Goal: Check status

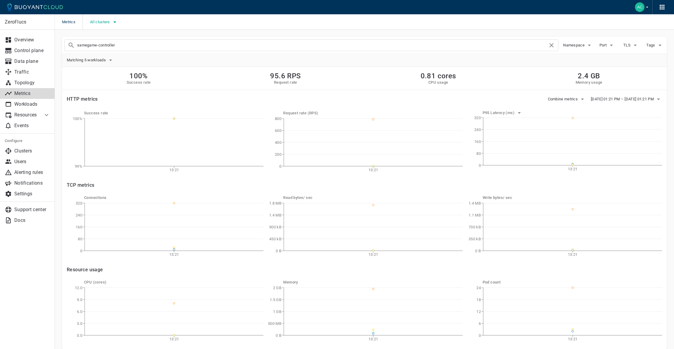
click at [110, 24] on span "All clusters" at bounding box center [100, 22] width 21 height 5
click at [119, 62] on span "production-syd1" at bounding box center [121, 64] width 35 height 6
click at [102, 62] on input "production-syd1" at bounding box center [97, 63] width 7 height 7
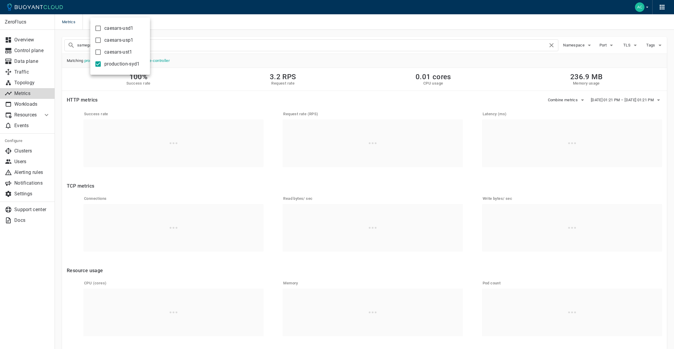
click at [119, 62] on span "production-syd1" at bounding box center [121, 64] width 35 height 6
click at [102, 62] on input "production-syd1" at bounding box center [97, 63] width 7 height 7
checkbox input "false"
click at [122, 43] on span "caesars-usp1" at bounding box center [118, 40] width 29 height 6
click at [102, 43] on input "caesars-usp1" at bounding box center [97, 40] width 7 height 7
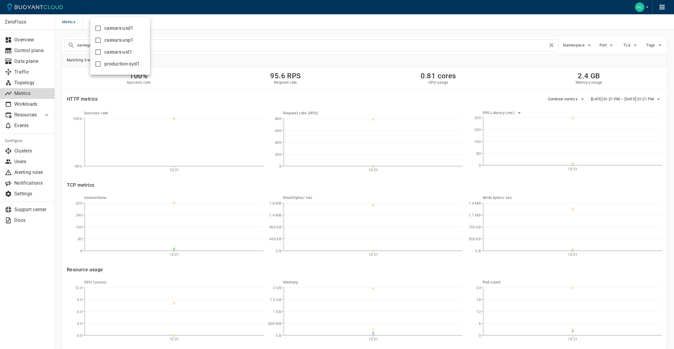
checkbox input "true"
click at [328, 69] on div at bounding box center [337, 174] width 674 height 349
click at [653, 96] on button "[DATE] 01:21 PM – [DATE] 01:21 PM" at bounding box center [626, 99] width 71 height 9
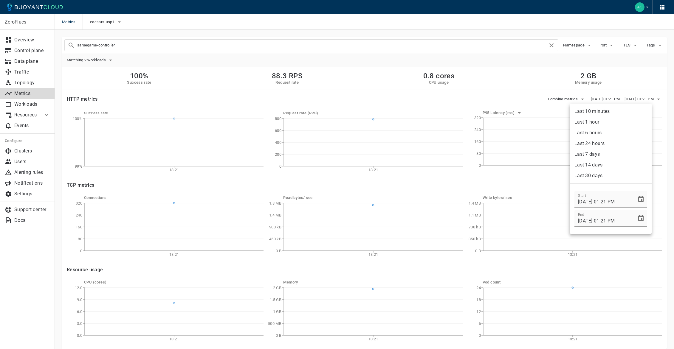
click at [603, 121] on li "Last 1 hour" at bounding box center [610, 122] width 82 height 11
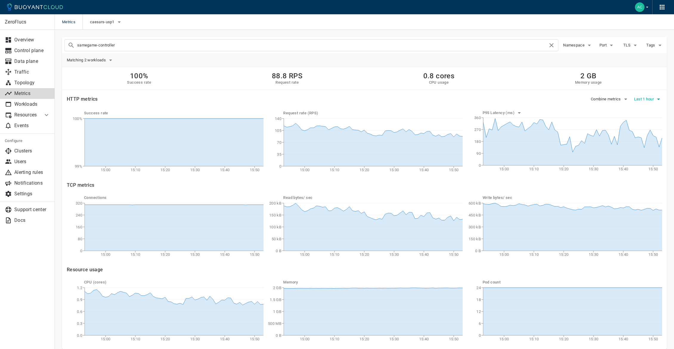
click at [659, 97] on icon "button" at bounding box center [658, 99] width 7 height 7
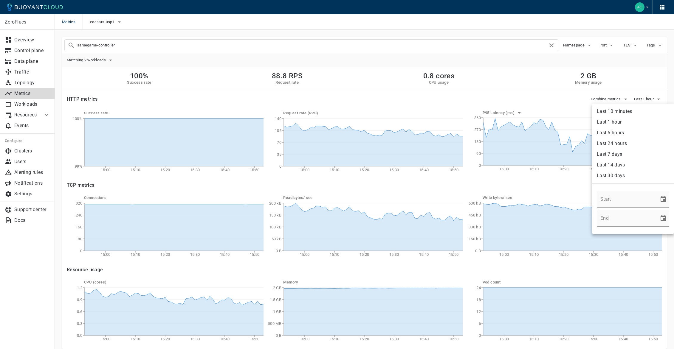
click at [624, 135] on li "Last 6 hours" at bounding box center [633, 133] width 82 height 11
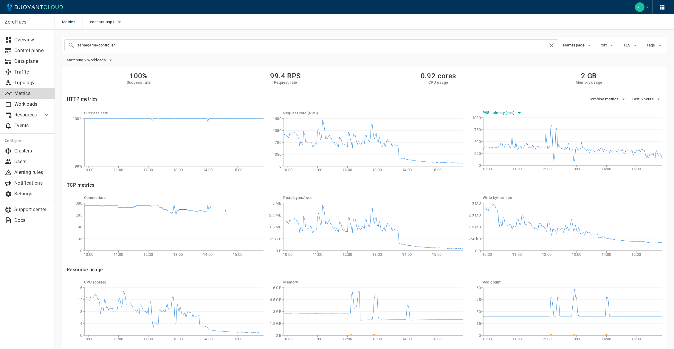
click at [512, 113] on h5 "P95 Latency (ms)" at bounding box center [498, 113] width 33 height 5
click at [509, 144] on li "P50 latency (ms)" at bounding box center [505, 146] width 46 height 11
